Goal: Information Seeking & Learning: Learn about a topic

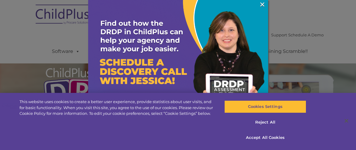
click at [329, 28] on div at bounding box center [178, 75] width 356 height 150
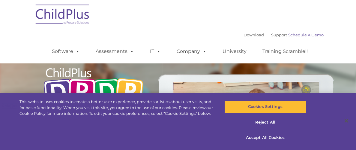
click at [288, 34] on link "Schedule A Demo" at bounding box center [305, 34] width 35 height 5
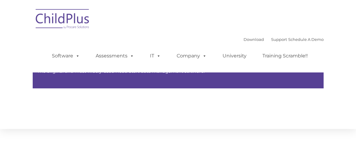
type input ""
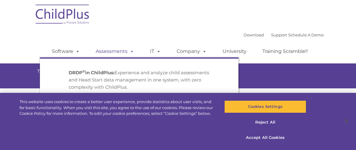
click at [125, 53] on link "Assessments" at bounding box center [115, 51] width 50 height 12
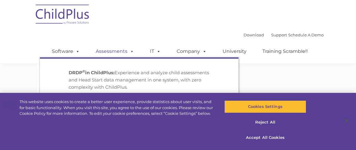
scroll to position [39, 0]
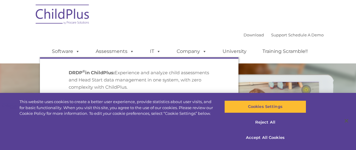
click at [111, 73] on strong "DRDP © in ChildPlus:" at bounding box center [92, 73] width 46 height 6
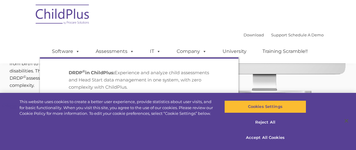
scroll to position [314, 0]
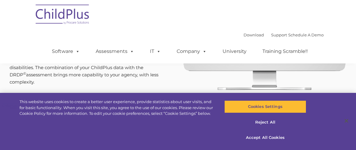
click at [131, 24] on div "Download Support | Schedule A Demo  MENU MENU Software ChildPlus: The original…" at bounding box center [178, 31] width 291 height 63
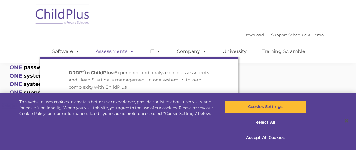
scroll to position [357, 0]
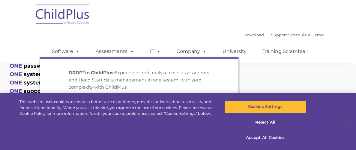
click at [284, 82] on div "One system. Zero complexity. The nationally-renowned developmental assessment, …" at bounding box center [178, 16] width 346 height 212
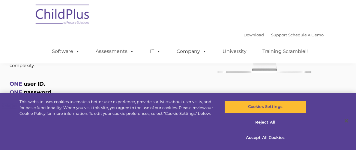
scroll to position [331, 0]
click at [26, 80] on span "user ID." at bounding box center [35, 83] width 22 height 7
click at [14, 80] on span "ONE" at bounding box center [16, 83] width 13 height 7
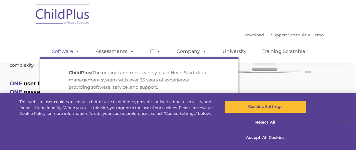
click at [78, 52] on span at bounding box center [76, 51] width 7 height 6
click at [77, 51] on span at bounding box center [76, 51] width 7 height 6
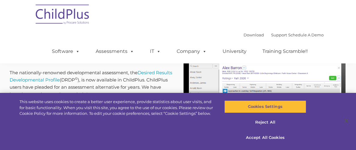
scroll to position [230, 0]
click at [62, 79] on link "Desired Results Developmental Profile" at bounding box center [91, 75] width 162 height 13
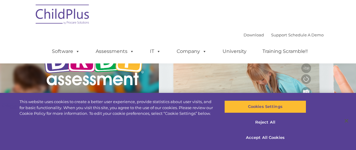
scroll to position [0, 0]
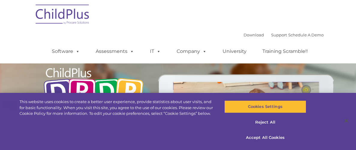
click at [103, 85] on img at bounding box center [94, 92] width 104 height 63
click at [87, 70] on img at bounding box center [94, 92] width 104 height 63
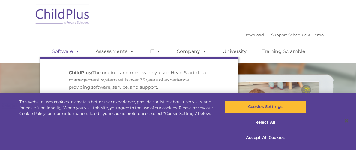
click at [76, 53] on span at bounding box center [76, 51] width 7 height 6
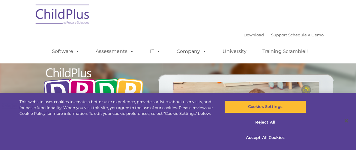
click at [72, 13] on img at bounding box center [63, 15] width 60 height 30
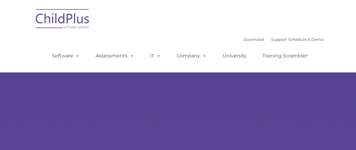
type input ""
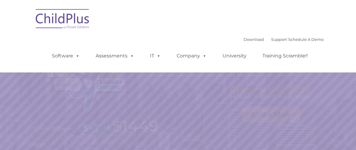
select select "MEDIUM"
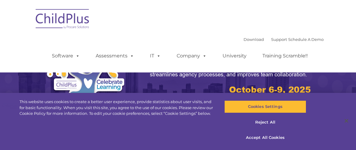
click at [62, 84] on img at bounding box center [103, 85] width 120 height 111
